Goal: Information Seeking & Learning: Find specific fact

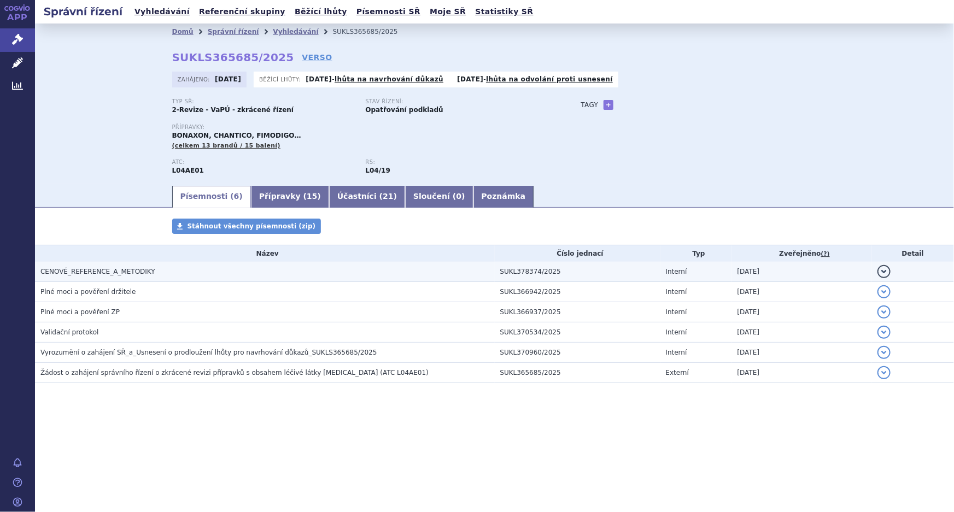
click at [77, 269] on span "CENOVÉ_REFERENCE_A_METODIKY" at bounding box center [97, 272] width 115 height 8
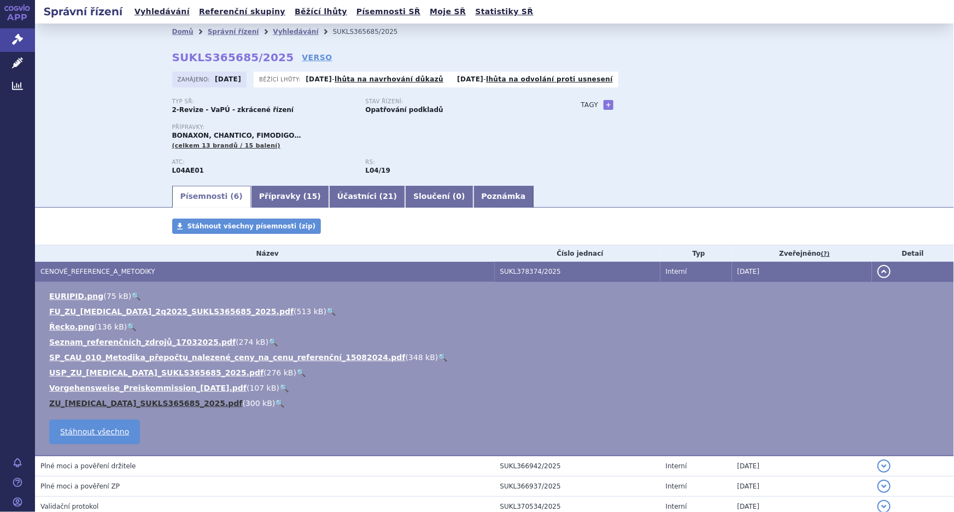
click at [109, 406] on link "ZU_[MEDICAL_DATA]_SUKLS365685_2025.pdf" at bounding box center [145, 403] width 193 height 9
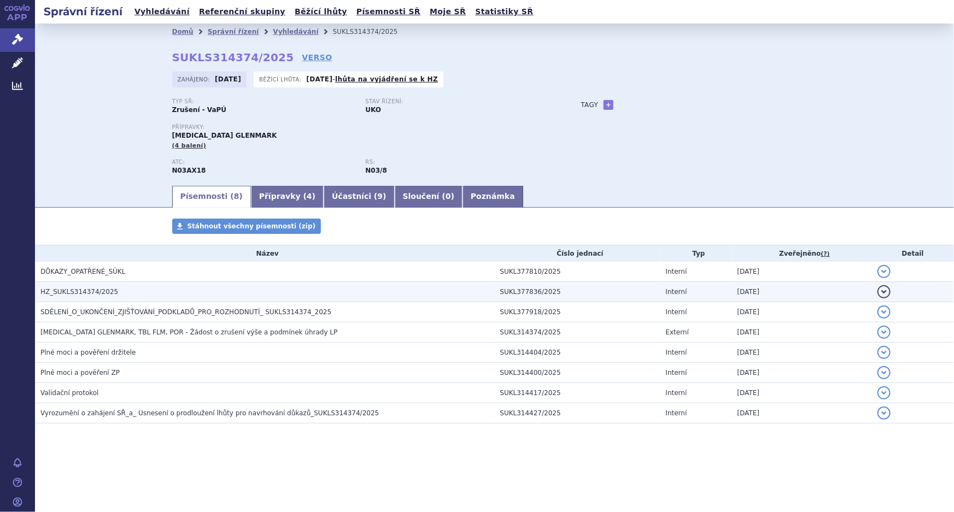
drag, startPoint x: 74, startPoint y: 287, endPoint x: 86, endPoint y: 295, distance: 14.3
click at [74, 288] on span "HZ_SUKLS314374/2025" at bounding box center [79, 292] width 78 height 8
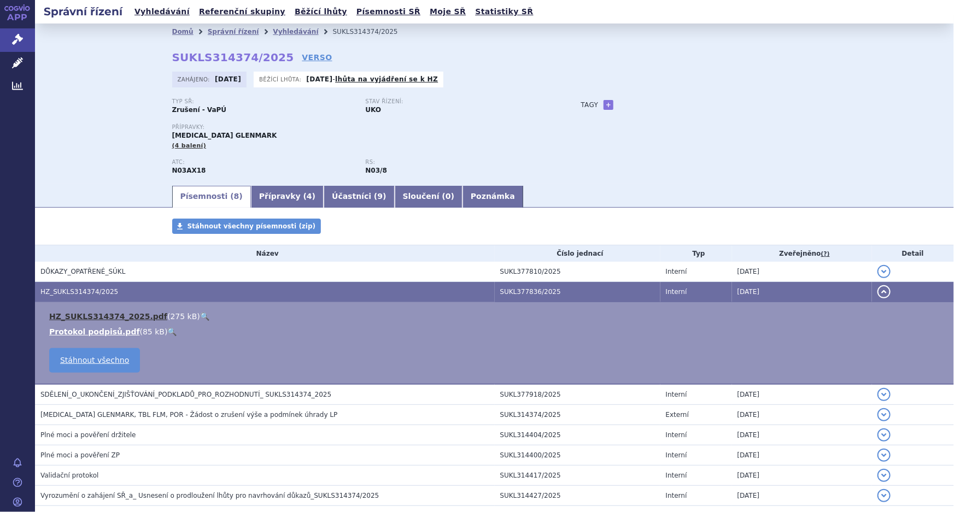
click at [117, 317] on link "HZ_SUKLS314374_2025.pdf" at bounding box center [108, 316] width 118 height 9
click at [275, 29] on link "Vyhledávání" at bounding box center [295, 32] width 45 height 8
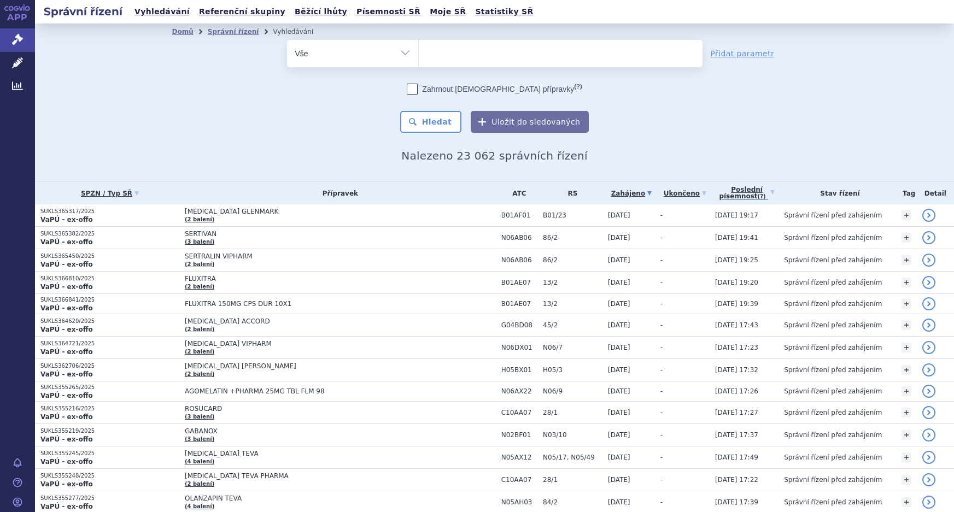
click at [459, 52] on ul at bounding box center [561, 51] width 284 height 23
click at [419, 52] on select at bounding box center [418, 52] width 1 height 27
paste input "SUKLS314317/2025"
type input "SUKLS314317/2025"
click at [434, 124] on button "Hledat" at bounding box center [431, 122] width 62 height 22
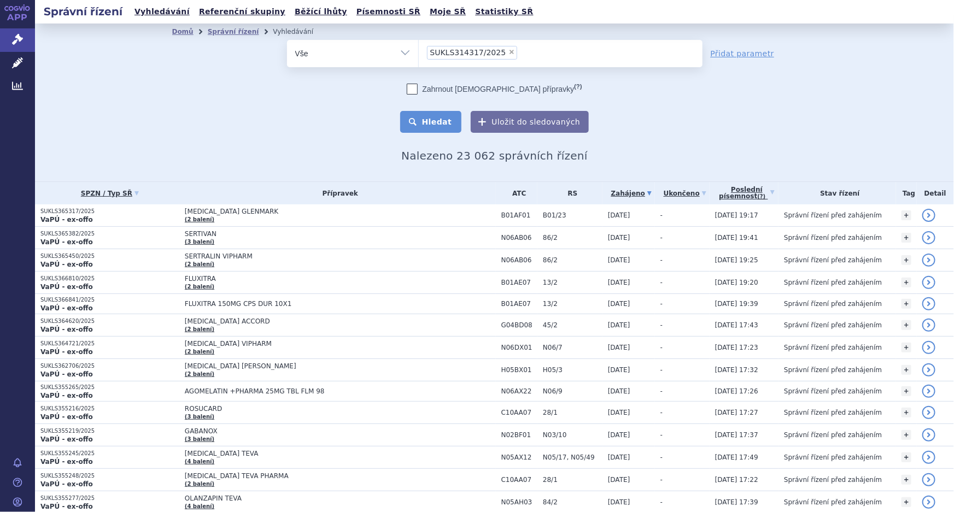
select select "SUKLS314317/2025"
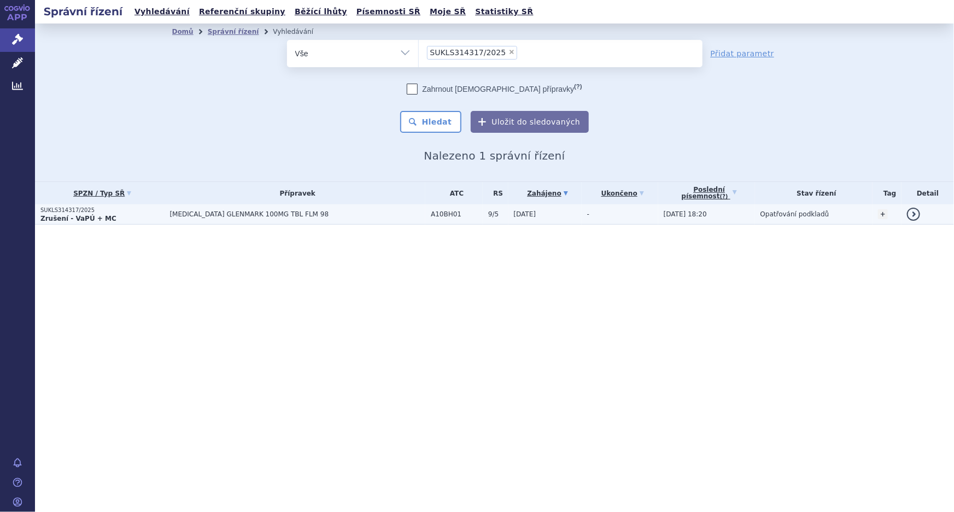
click at [328, 214] on span "SITAGLIPTIN GLENMARK 100MG TBL FLM 98" at bounding box center [298, 214] width 256 height 8
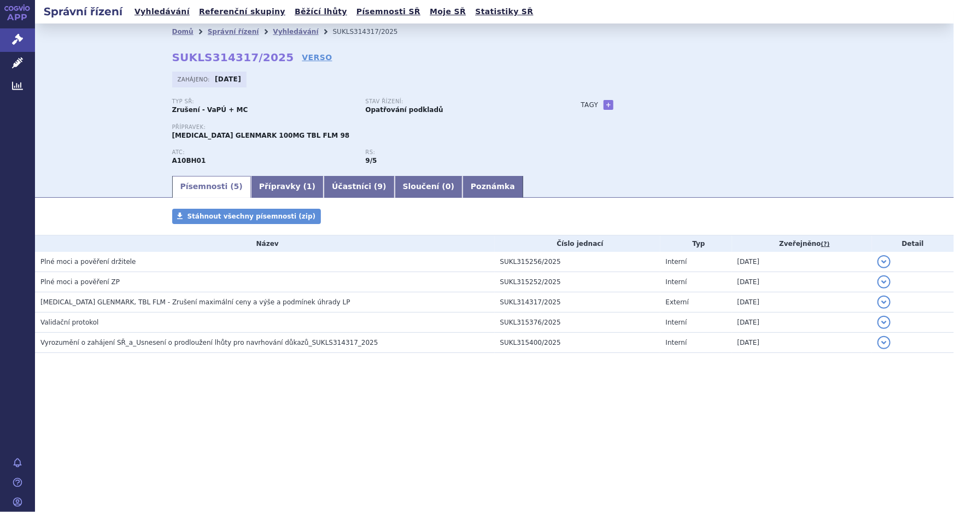
drag, startPoint x: 275, startPoint y: 32, endPoint x: 277, endPoint y: 38, distance: 6.1
click at [275, 32] on link "Vyhledávání" at bounding box center [295, 32] width 45 height 8
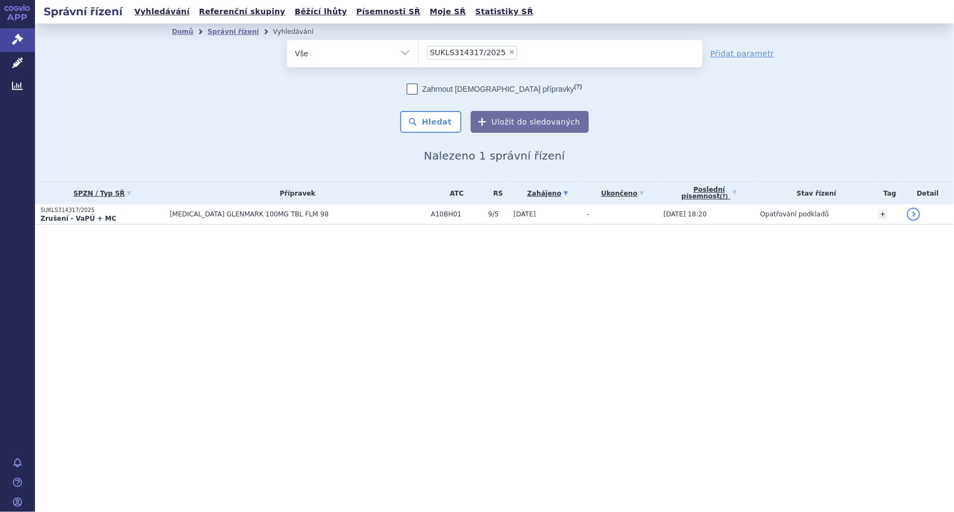
click at [508, 50] on span "×" at bounding box center [511, 52] width 7 height 7
click at [419, 50] on select "SUKLS314317/2025" at bounding box center [418, 52] width 1 height 27
select select
type input "SUKLS314272/2025"
select select "SUKLS314272/2025"
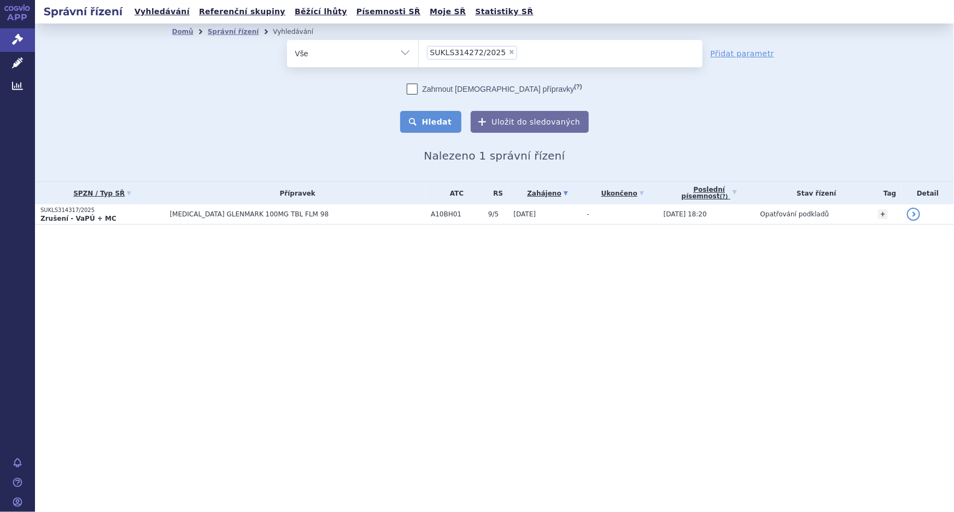
click at [446, 125] on button "Hledat" at bounding box center [431, 122] width 62 height 22
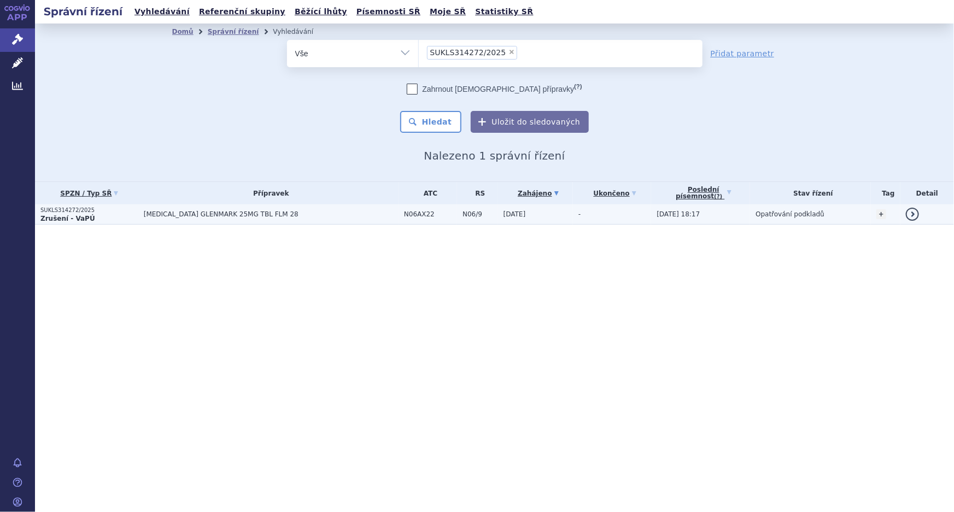
click at [237, 211] on span "[MEDICAL_DATA] GLENMARK 25MG TBL FLM 28" at bounding box center [271, 214] width 255 height 8
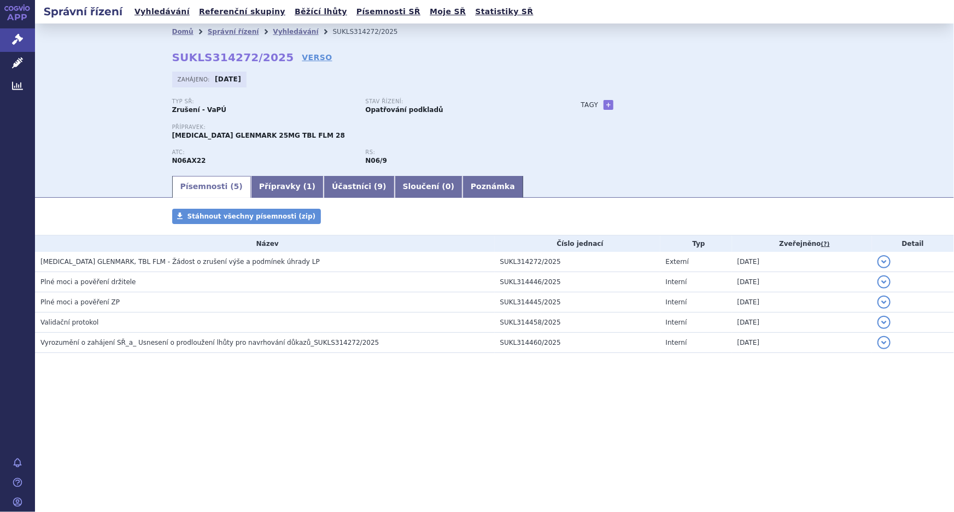
click at [477, 49] on div "Domů Správní řízení Vyhledávání SUKLS314272/2025 SUKLS314272/2025 VERSO [GEOGRA…" at bounding box center [494, 107] width 689 height 134
click at [289, 32] on link "Vyhledávání" at bounding box center [295, 32] width 45 height 8
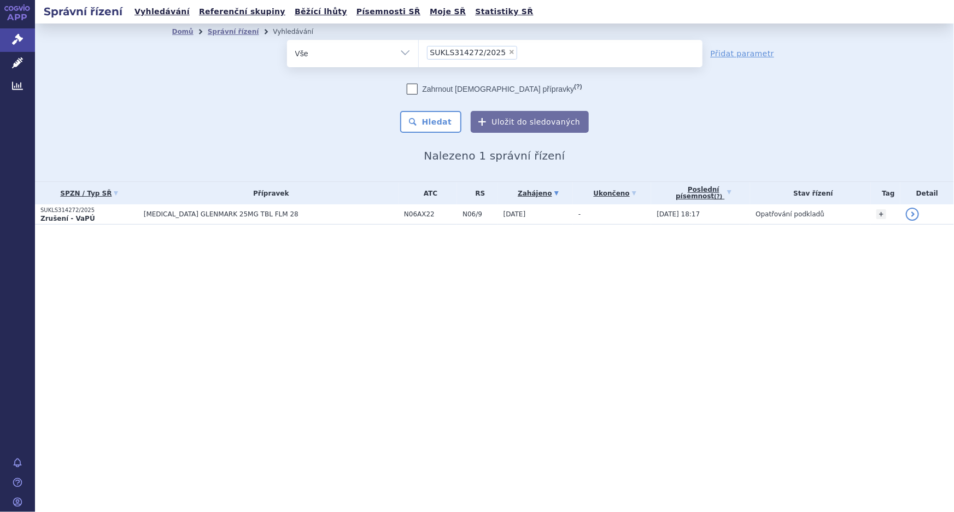
click at [508, 50] on span "×" at bounding box center [511, 52] width 7 height 7
click at [419, 50] on select "SUKLS314272/2025" at bounding box center [418, 52] width 1 height 27
select select
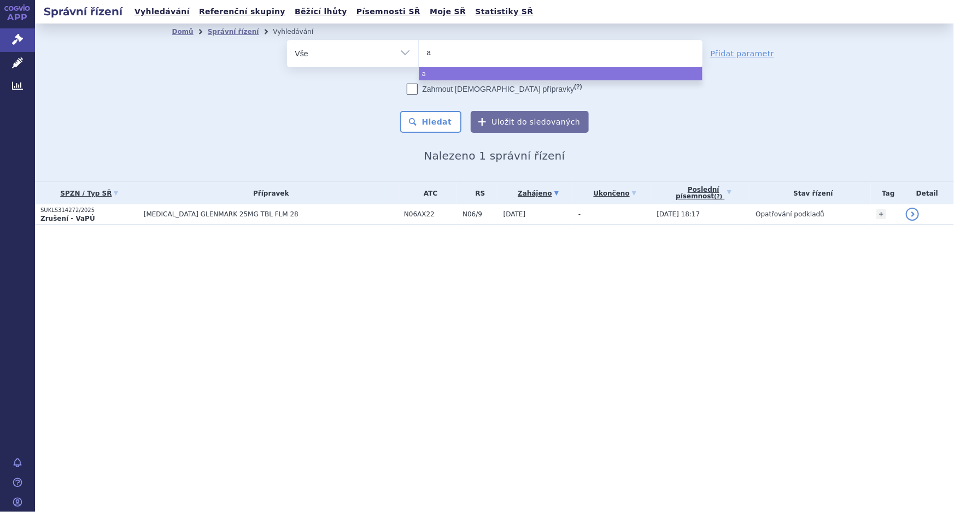
type input "ag"
type input "ago"
type input "agom"
type input "agomel"
type input "agomela"
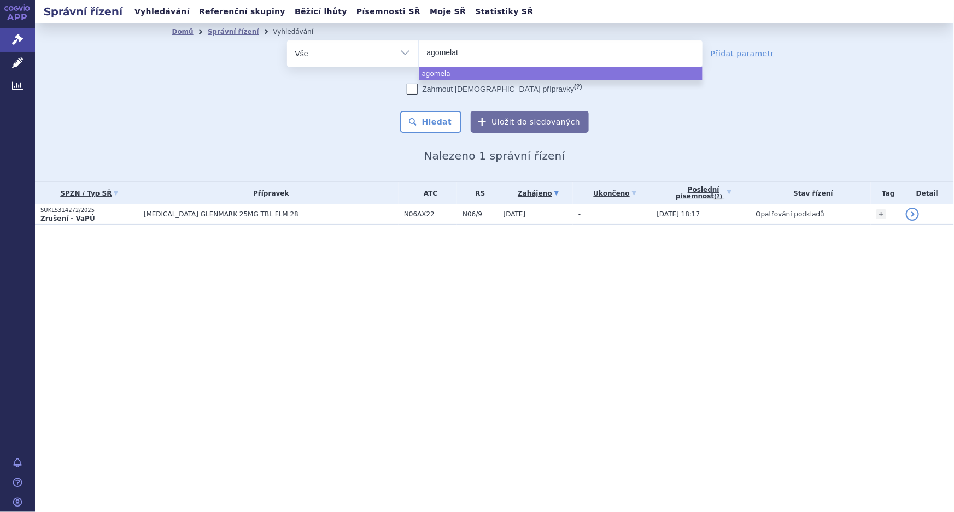
type input "agomelati"
type input "agomelatin"
type input "[MEDICAL_DATA]"
type input "[MEDICAL_DATA] g"
type input "[MEDICAL_DATA] gle"
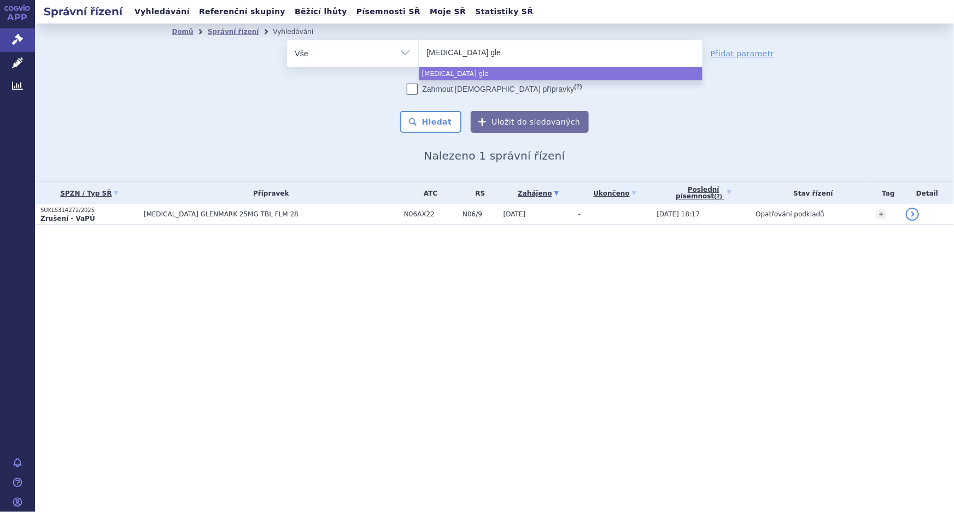
type input "agomelatine glen"
type input "agomelatine glenm"
type input "agomelatine glenmar"
type input "[MEDICAL_DATA] glenmark"
select select "[MEDICAL_DATA] glenmark"
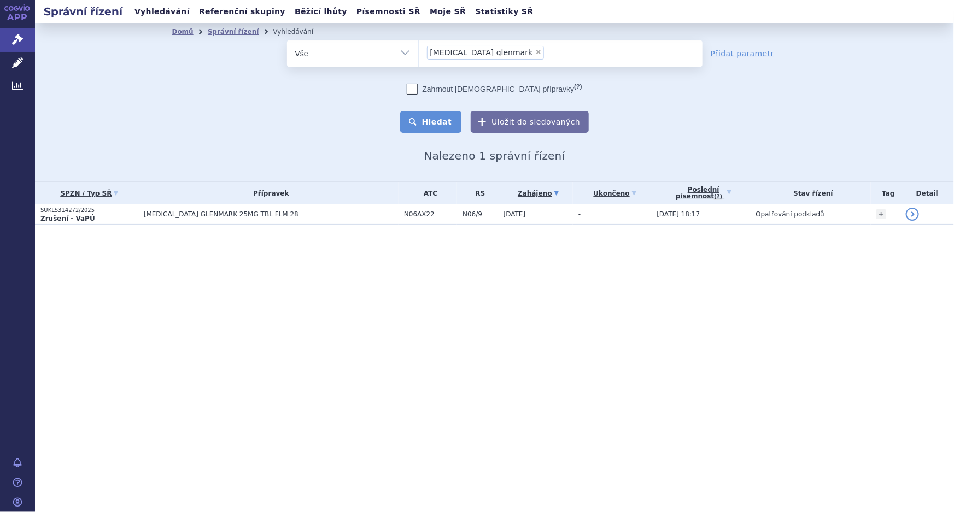
click at [432, 128] on button "Hledat" at bounding box center [431, 122] width 62 height 22
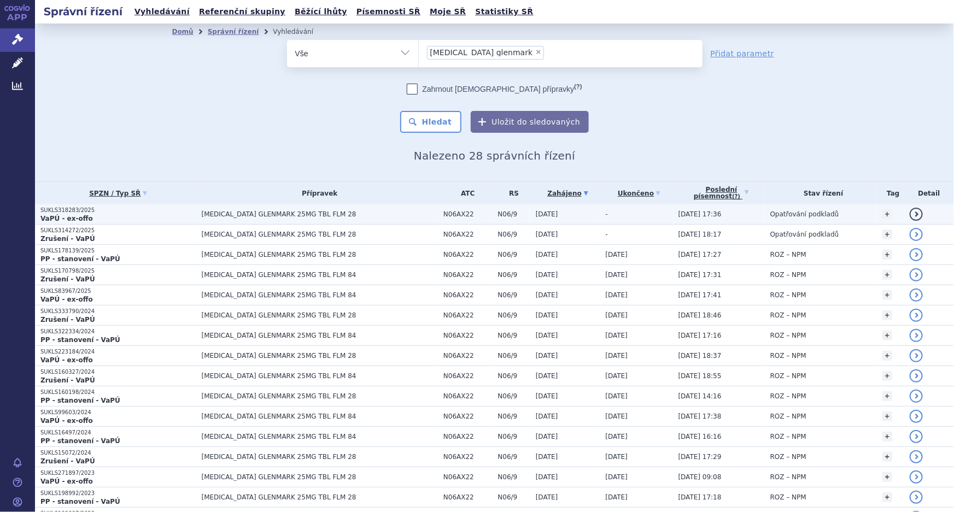
click at [332, 209] on td "[MEDICAL_DATA] GLENMARK 25MG TBL FLM 28" at bounding box center [317, 214] width 242 height 20
